Goal: Task Accomplishment & Management: Complete application form

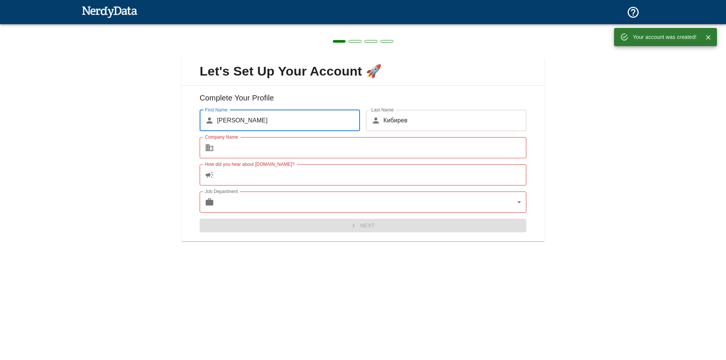
click at [249, 153] on input "Company Name" at bounding box center [371, 147] width 309 height 21
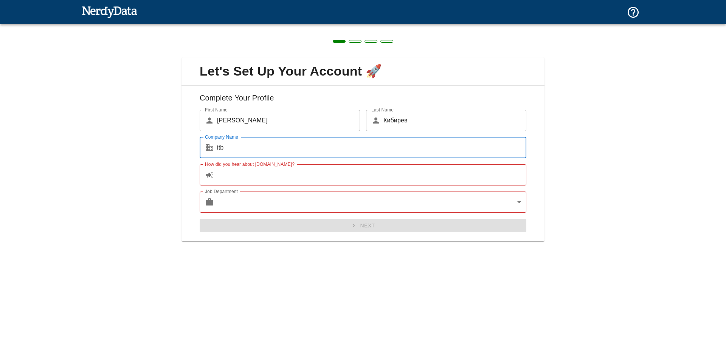
type input "itb"
click at [263, 174] on input "How did you hear about NerdyData.com?" at bounding box center [371, 174] width 309 height 21
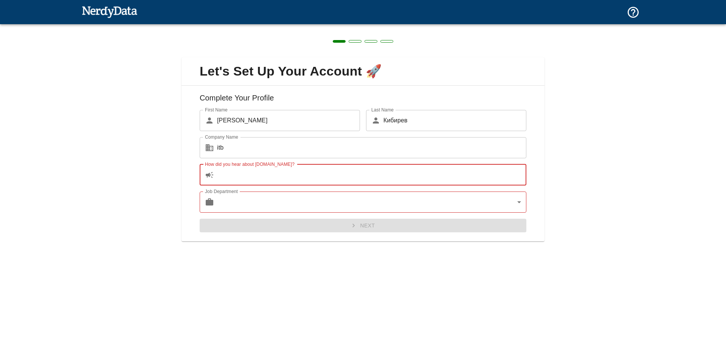
click at [517, 168] on input "How did you hear about NerdyData.com?" at bounding box center [371, 174] width 309 height 21
click at [617, 206] on div "Let's Set Up Your Account 🚀 Complete Your Profile First Name ​ Сергей First Nam…" at bounding box center [363, 145] width 726 height 242
click at [483, 180] on input "How did you hear about NerdyData.com?" at bounding box center [371, 174] width 309 height 21
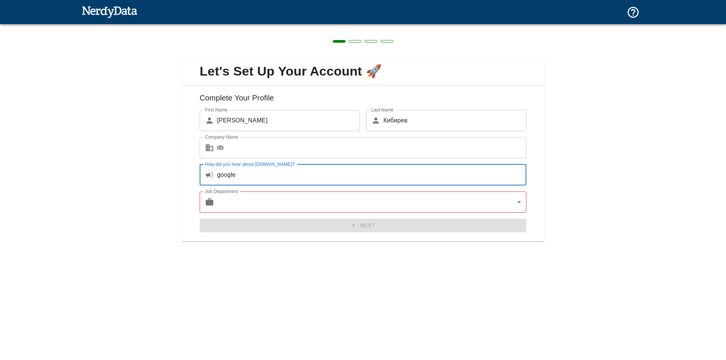
type input "google"
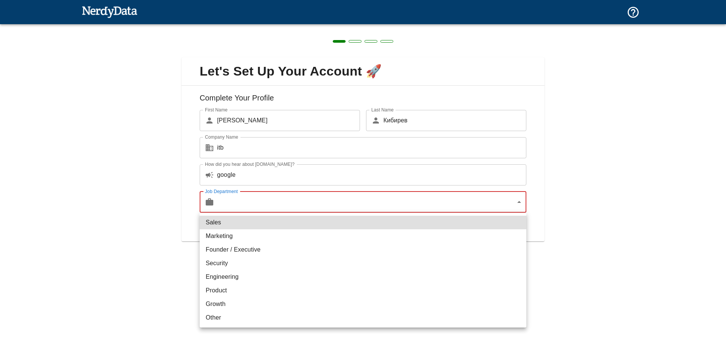
click at [396, 26] on body "Technologies Domains Pricing Products Create a Report Create a list of websites…" at bounding box center [363, 13] width 726 height 26
click at [249, 318] on li "Other" at bounding box center [363, 318] width 327 height 14
type input "other"
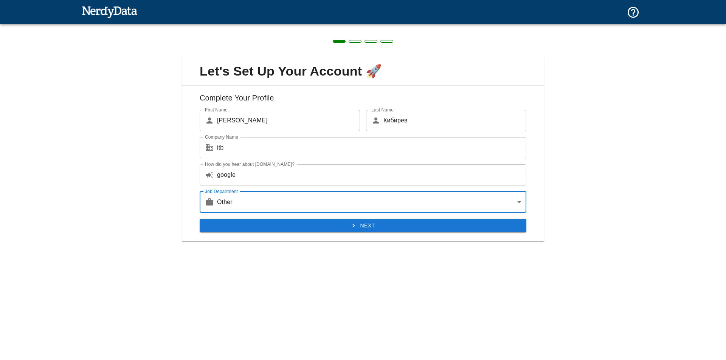
click at [396, 226] on button "Next" at bounding box center [363, 226] width 327 height 14
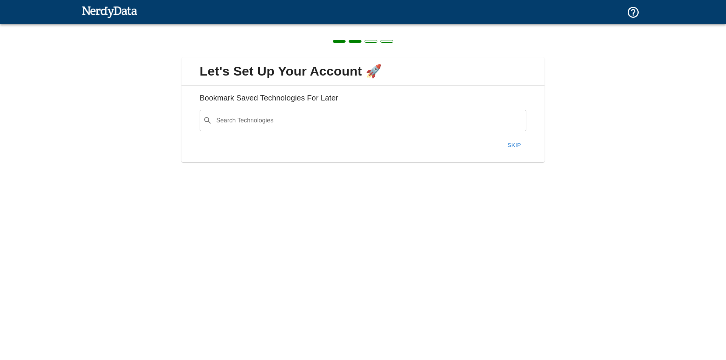
click at [275, 121] on input "Search Technologies" at bounding box center [369, 120] width 308 height 14
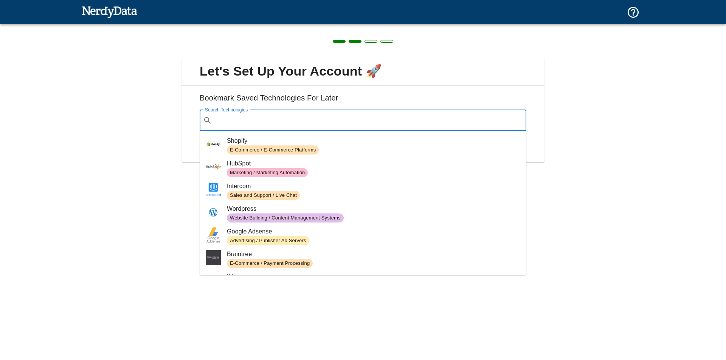
click at [275, 121] on input "Search Technologies" at bounding box center [369, 120] width 308 height 14
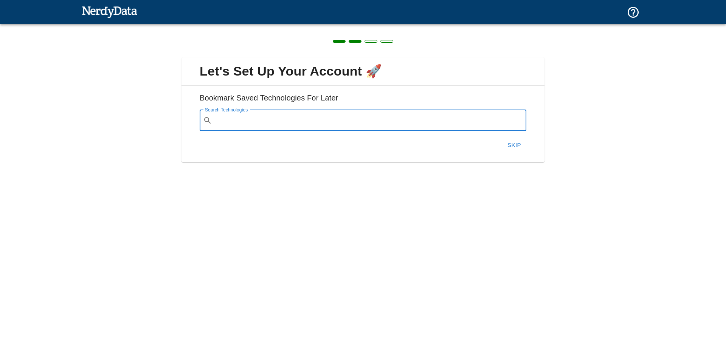
click at [517, 146] on button "Skip" at bounding box center [514, 145] width 24 height 16
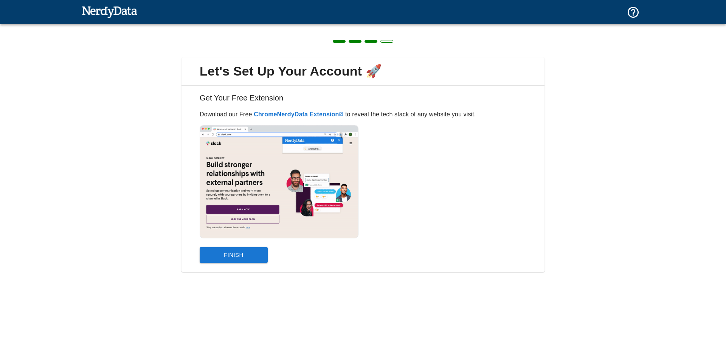
click at [249, 255] on button "Finish" at bounding box center [234, 255] width 68 height 16
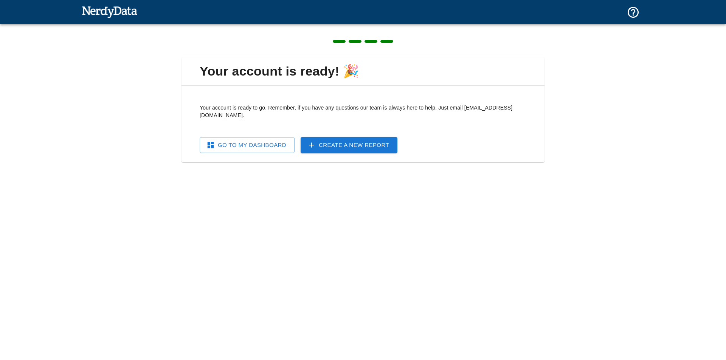
click at [241, 139] on link "Go To My Dashboard" at bounding box center [247, 145] width 95 height 16
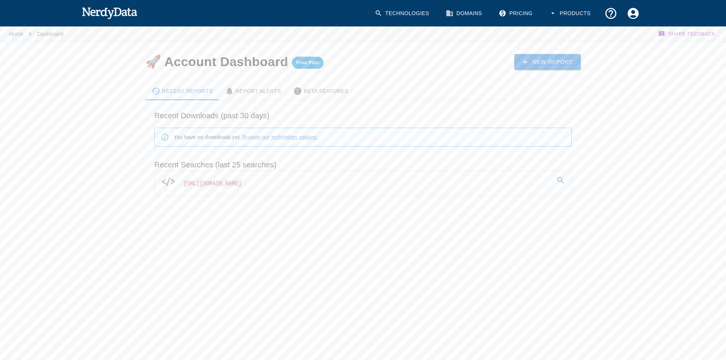
click at [379, 184] on link "https://mc.yandex.ru/metrika/tag.js" at bounding box center [363, 181] width 417 height 21
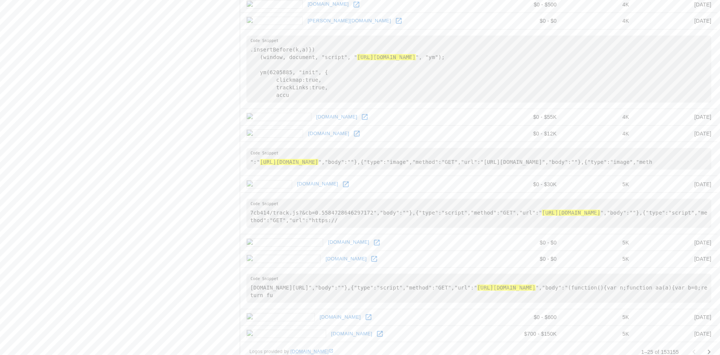
scroll to position [682, 0]
